Goal: Communication & Community: Answer question/provide support

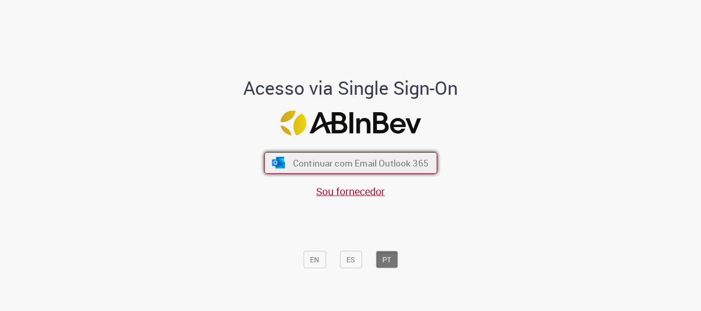
click at [410, 160] on span "Continuar com Email Outlook 365" at bounding box center [359, 164] width 135 height 12
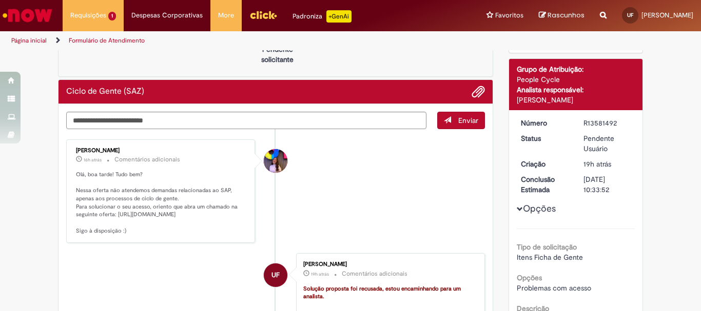
scroll to position [103, 0]
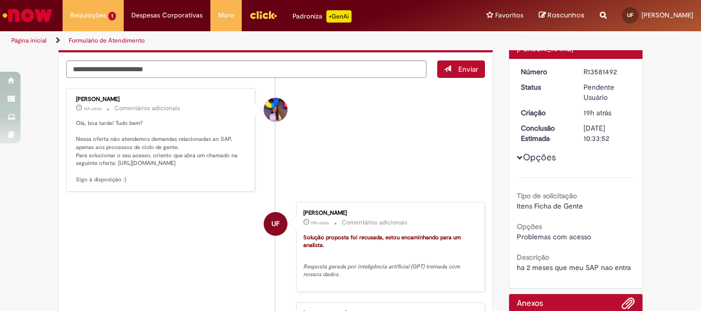
drag, startPoint x: 112, startPoint y: 162, endPoint x: 230, endPoint y: 168, distance: 118.2
click at [230, 168] on p "Olá, boa tarde! Tudo bem? Nessa oferta não atendemos demandas relacionadas ao S…" at bounding box center [161, 152] width 171 height 65
copy p "[URL][DOMAIN_NAME]"
click at [265, 72] on textarea "Digite sua mensagem aqui..." at bounding box center [246, 69] width 360 height 17
type textarea "**********"
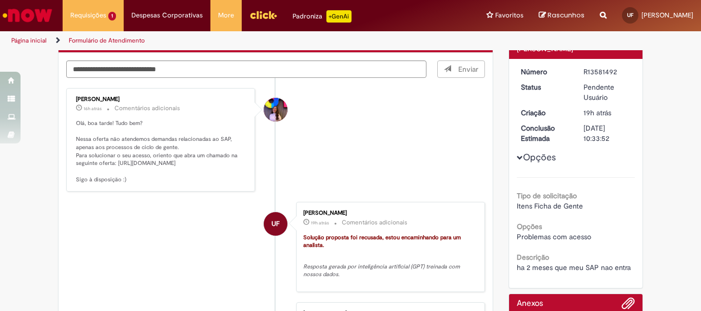
click at [465, 68] on span "Enviar" at bounding box center [461, 69] width 47 height 17
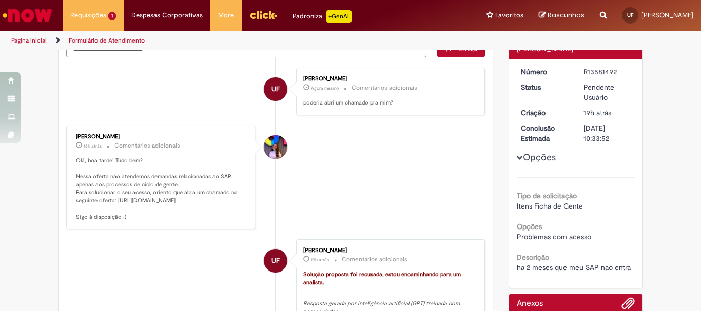
scroll to position [82, 0]
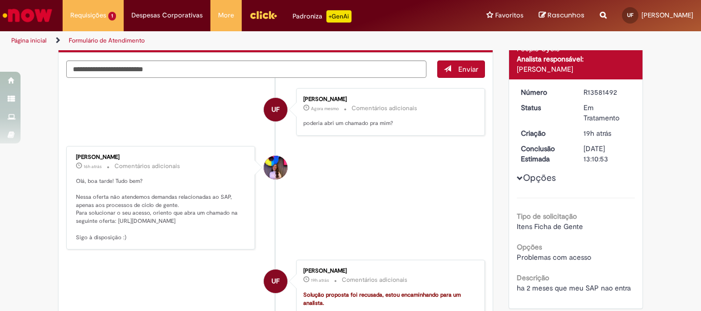
click at [352, 73] on textarea "Digite sua mensagem aqui..." at bounding box center [246, 69] width 360 height 17
type textarea "**********"
